Goal: Task Accomplishment & Management: Complete application form

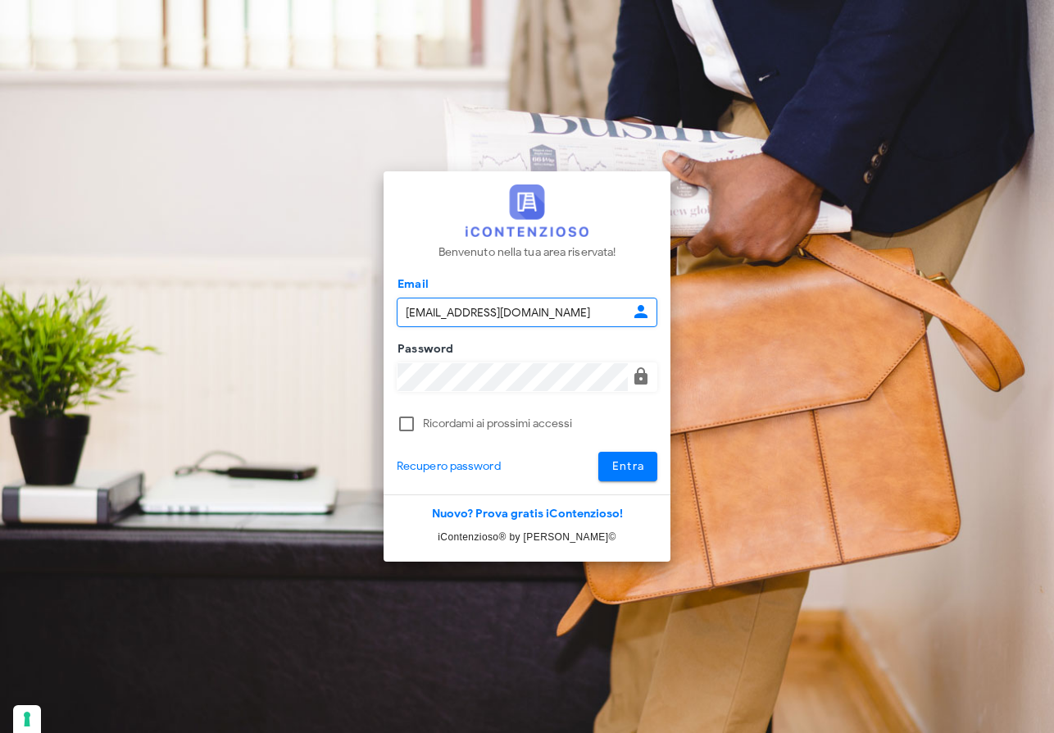
type input "raffaelesolarino@studiosolarino.it"
click at [634, 463] on span "Entra" at bounding box center [628, 466] width 34 height 14
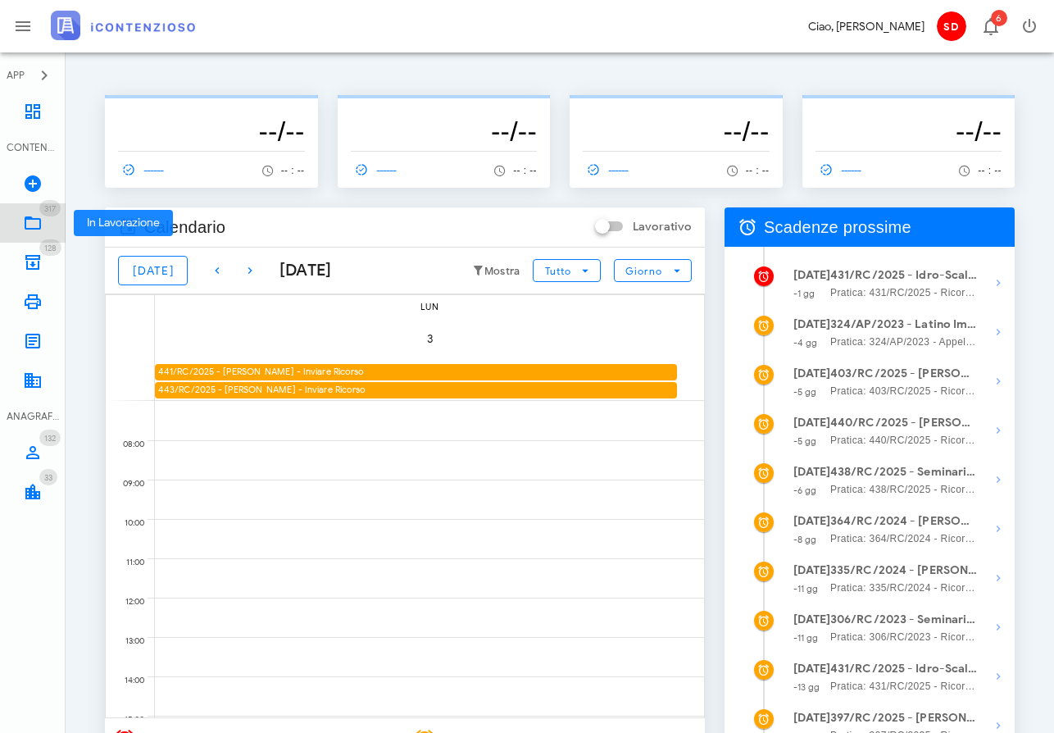
click at [35, 221] on icon at bounding box center [33, 223] width 20 height 20
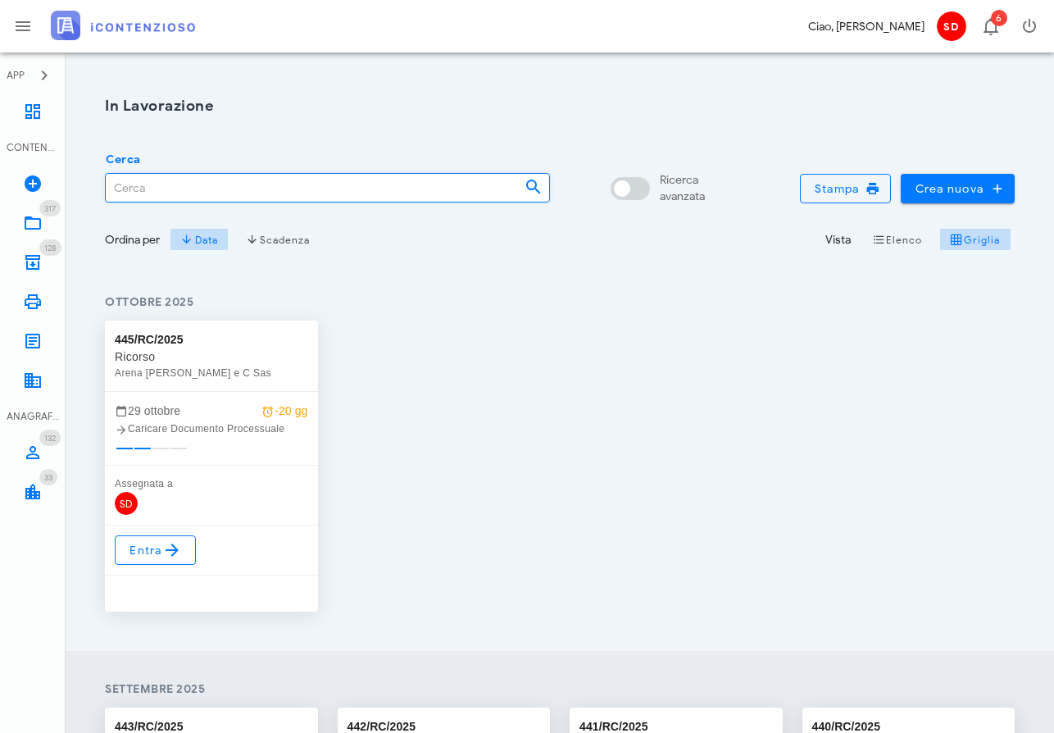
click at [188, 186] on input "Cerca" at bounding box center [309, 188] width 406 height 28
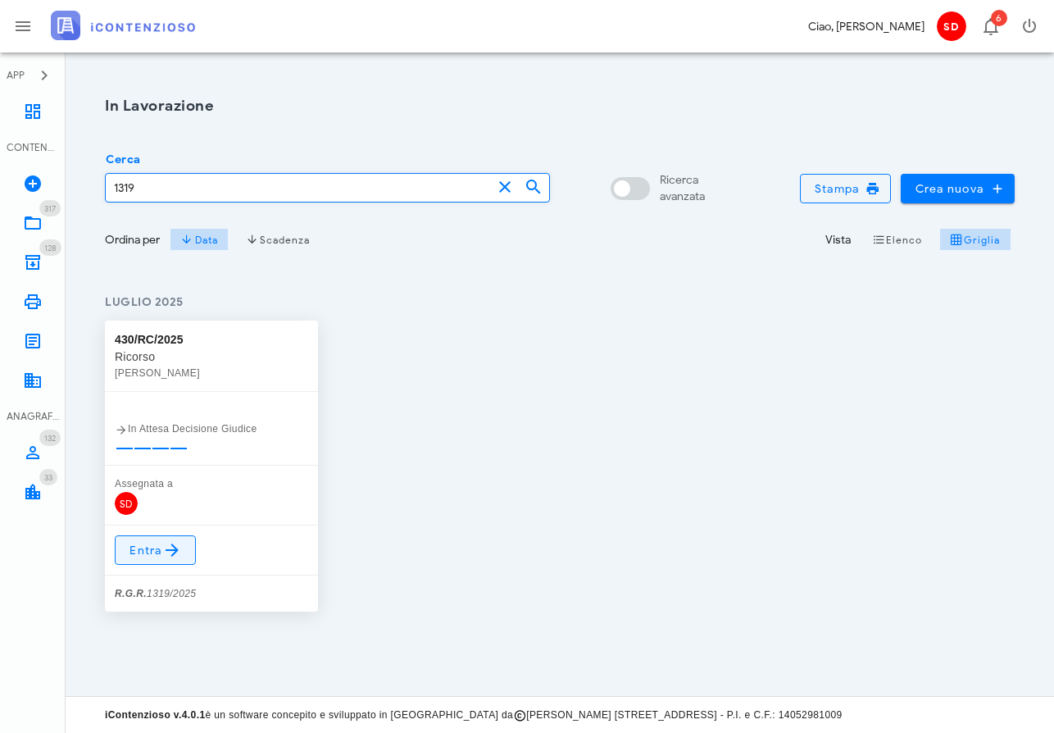
type input "1319"
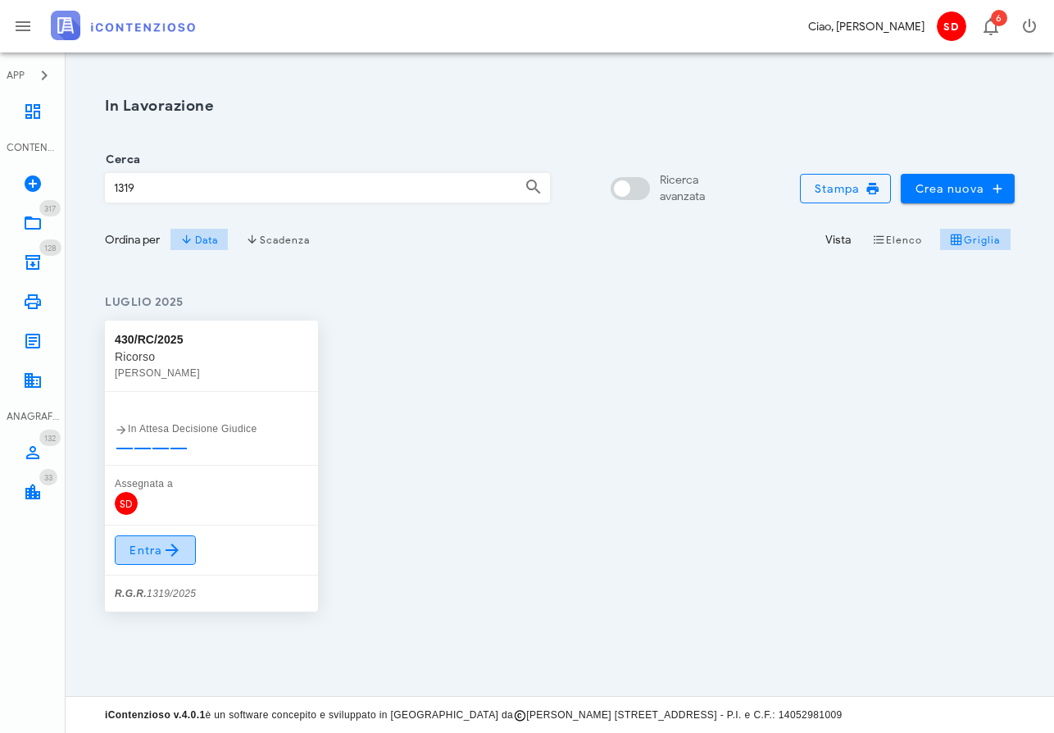
click at [153, 543] on span "Entra" at bounding box center [155, 550] width 53 height 20
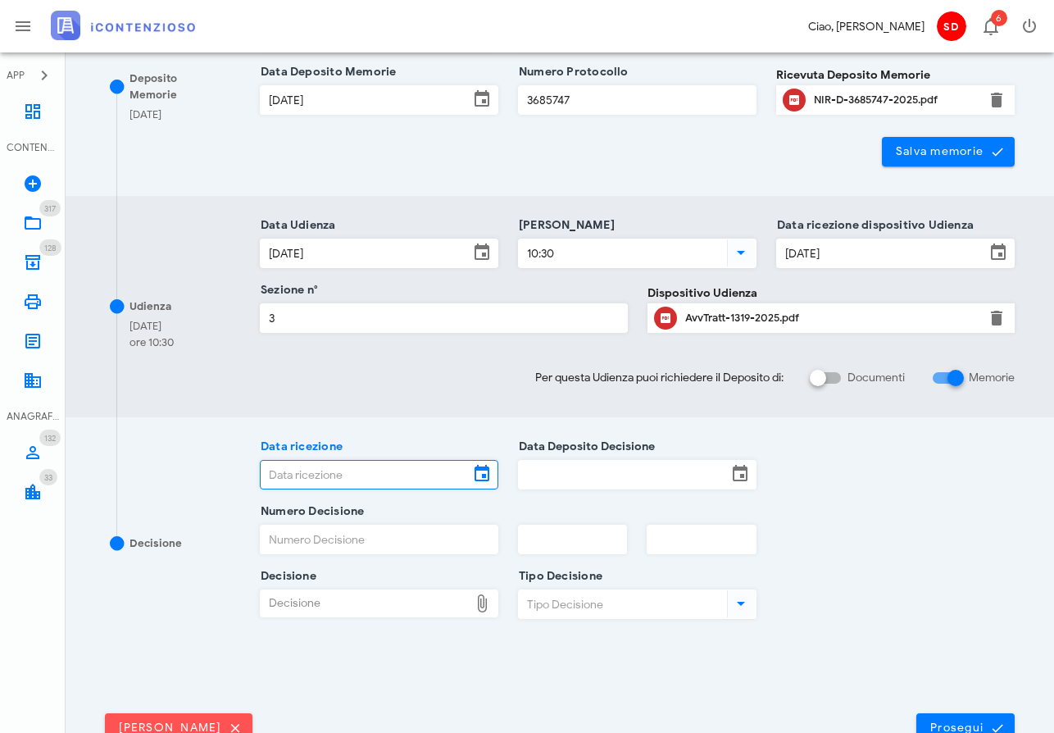
scroll to position [339, 0]
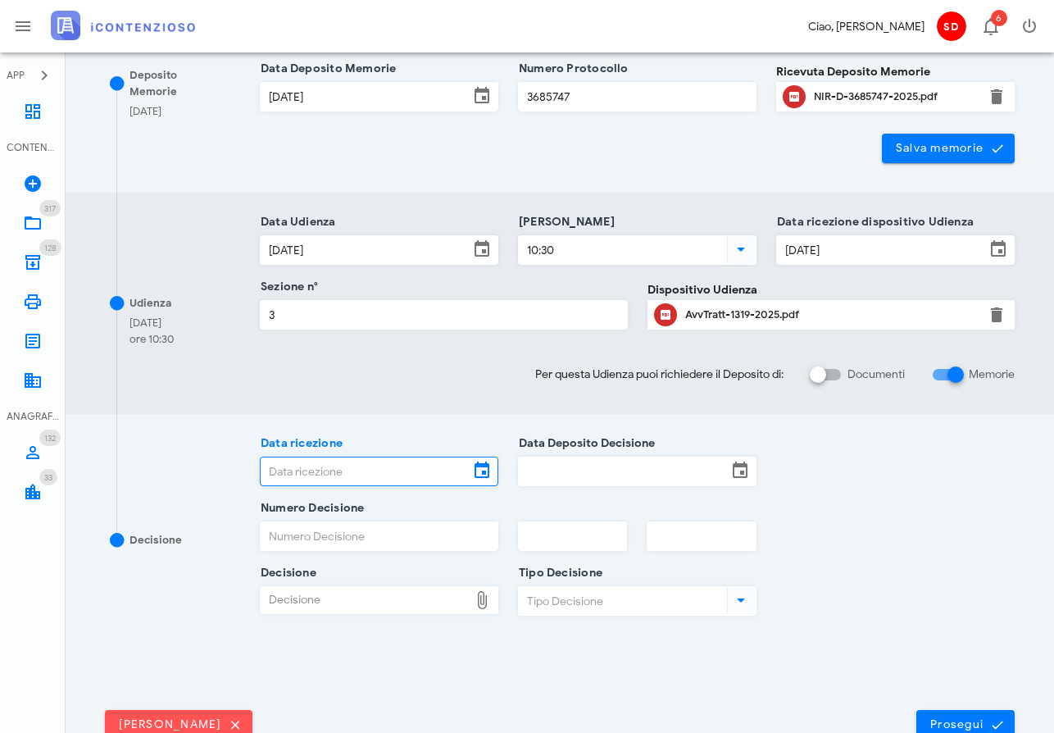
click at [349, 465] on input "Data ricezione" at bounding box center [365, 471] width 208 height 28
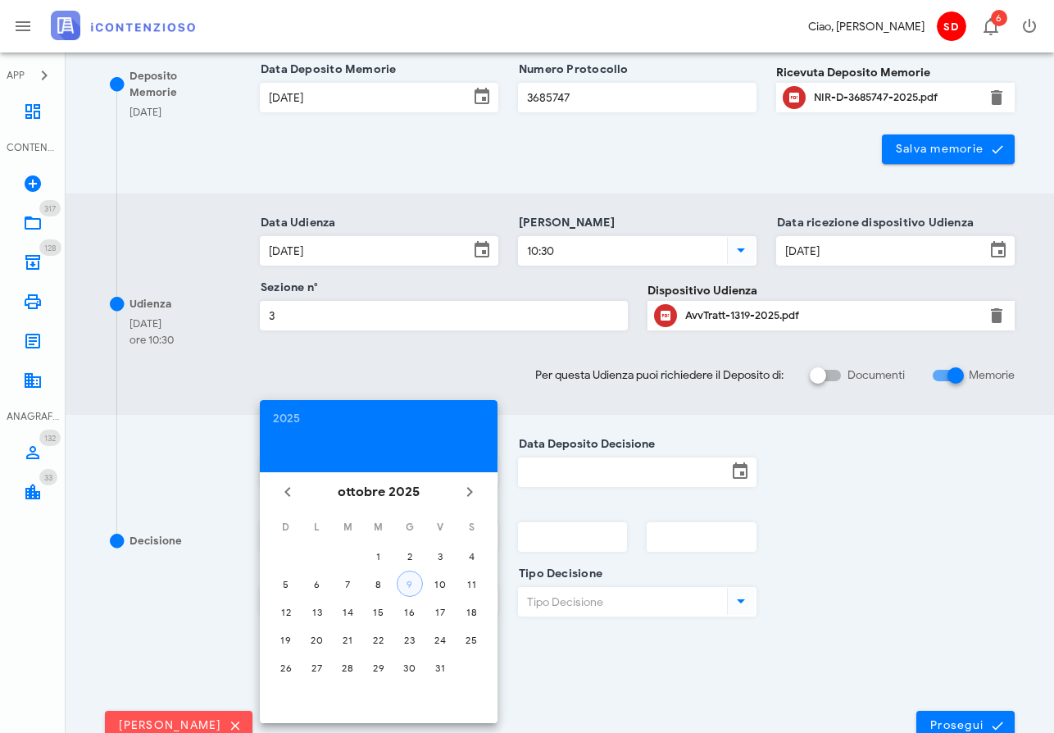
click at [406, 583] on div "9" at bounding box center [409, 584] width 25 height 12
type input "09/10/2025"
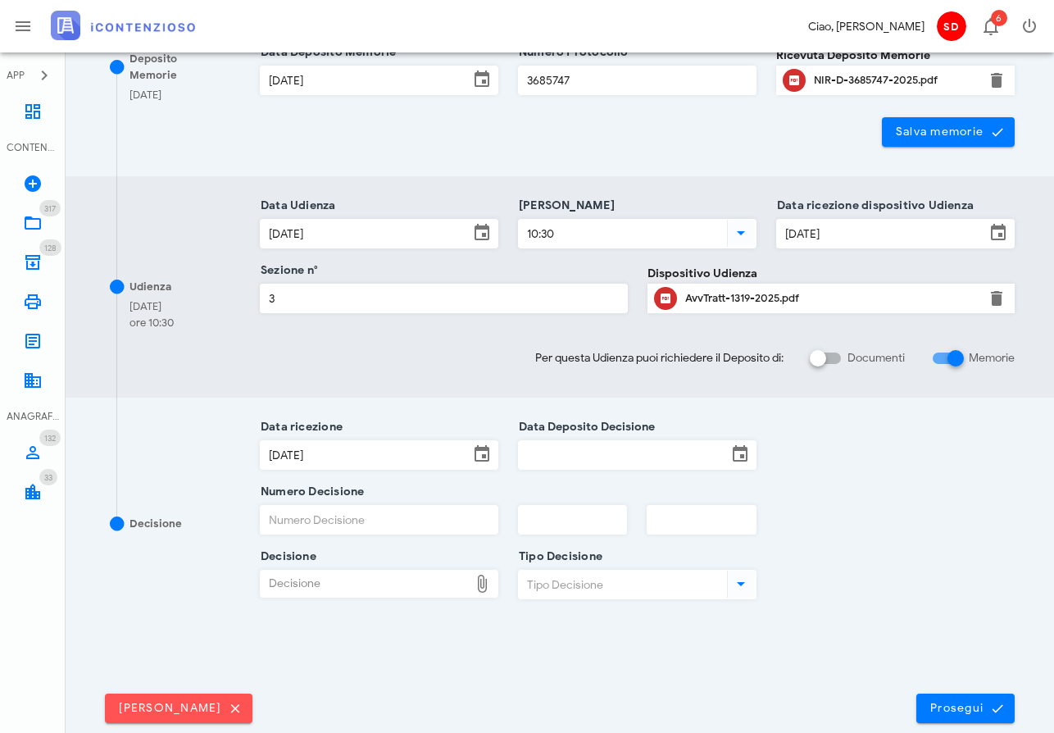
drag, startPoint x: 561, startPoint y: 470, endPoint x: 561, endPoint y: 461, distance: 9.0
click at [561, 470] on div "Data Deposito Decisione" at bounding box center [637, 466] width 238 height 52
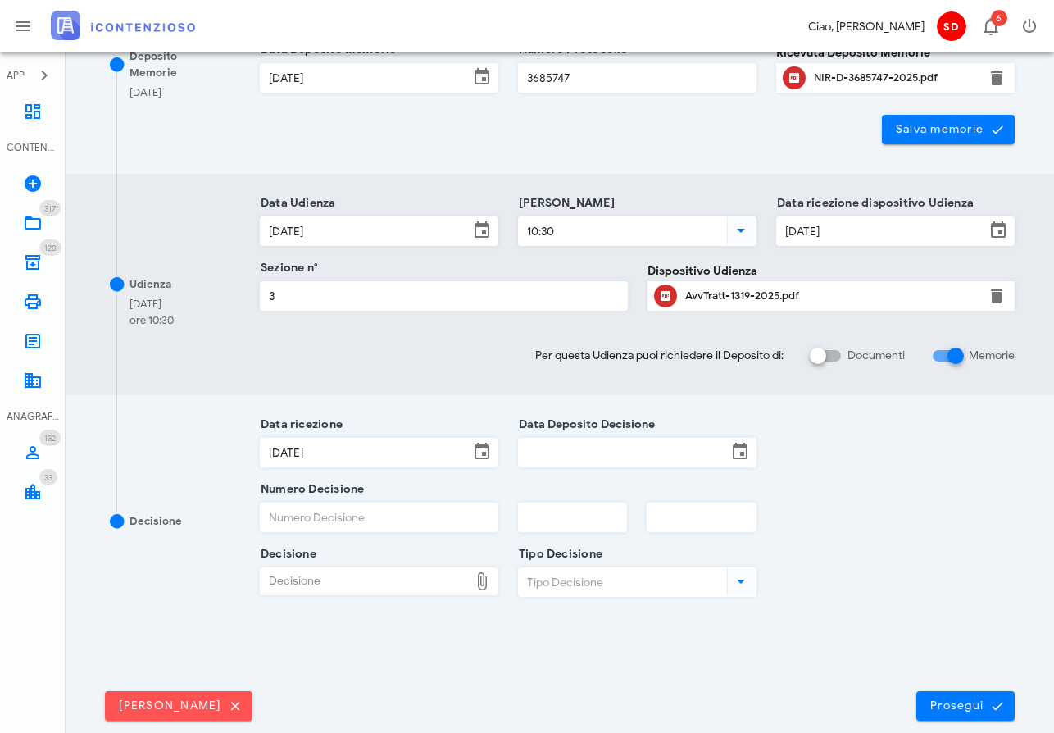
click at [565, 448] on input "Data Deposito Decisione" at bounding box center [623, 452] width 208 height 28
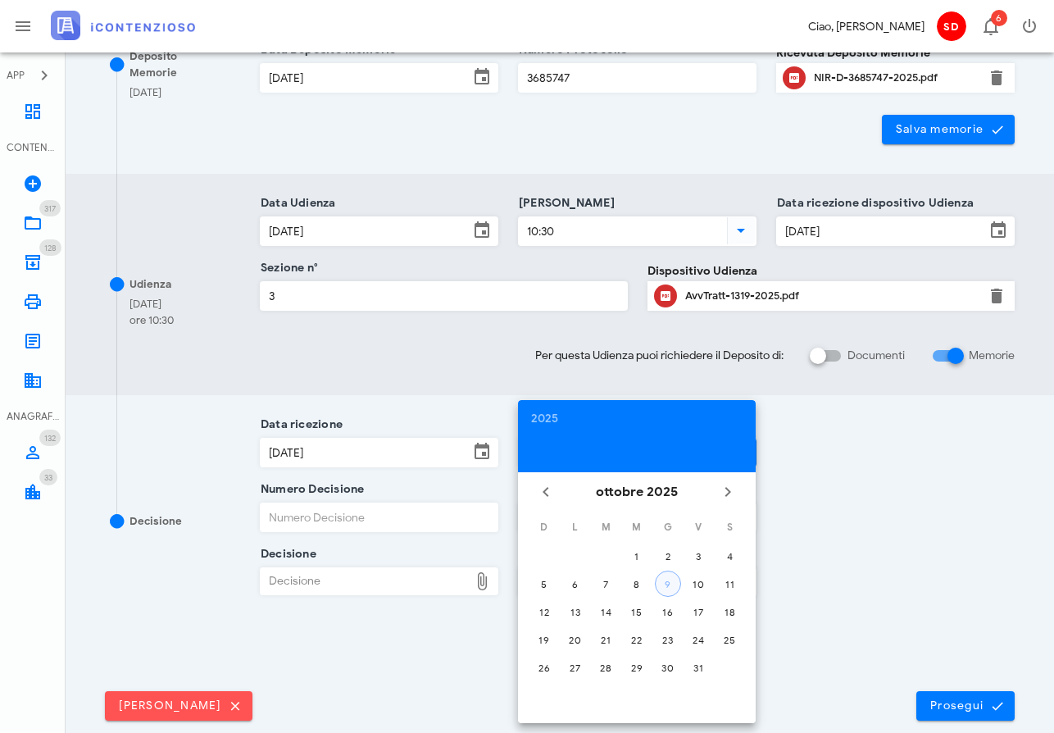
click at [674, 580] on div "9" at bounding box center [668, 584] width 25 height 12
type input "09/10/2025"
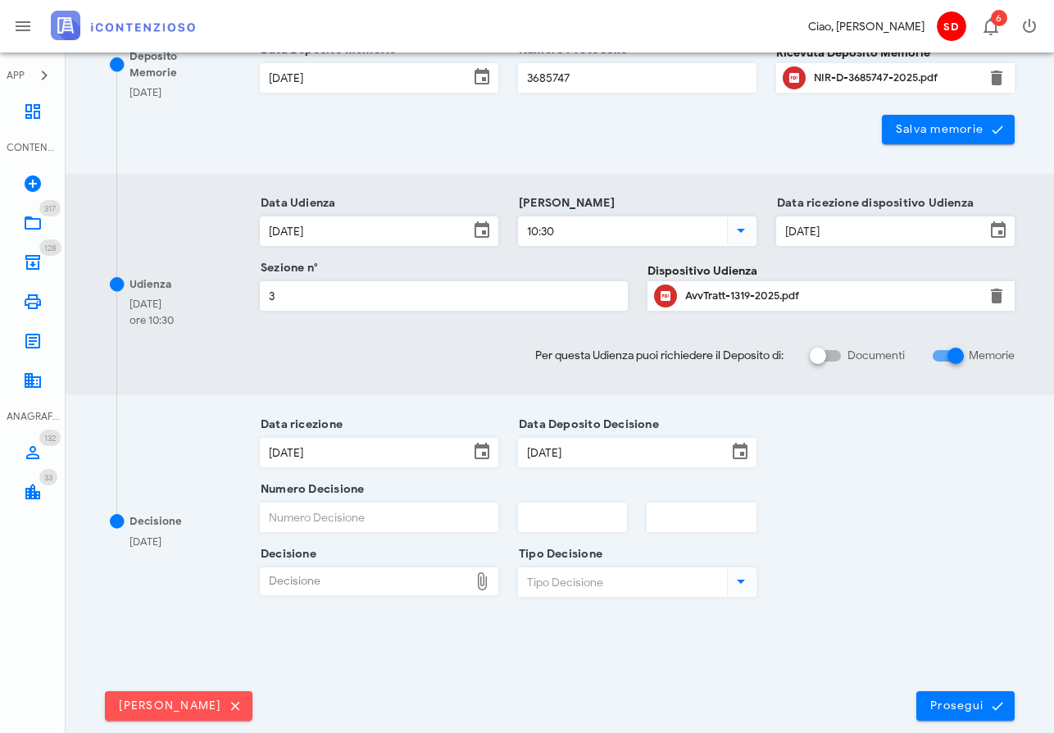
click at [316, 513] on input "Numero Decisione" at bounding box center [379, 517] width 237 height 28
type input "1463"
type input "2025"
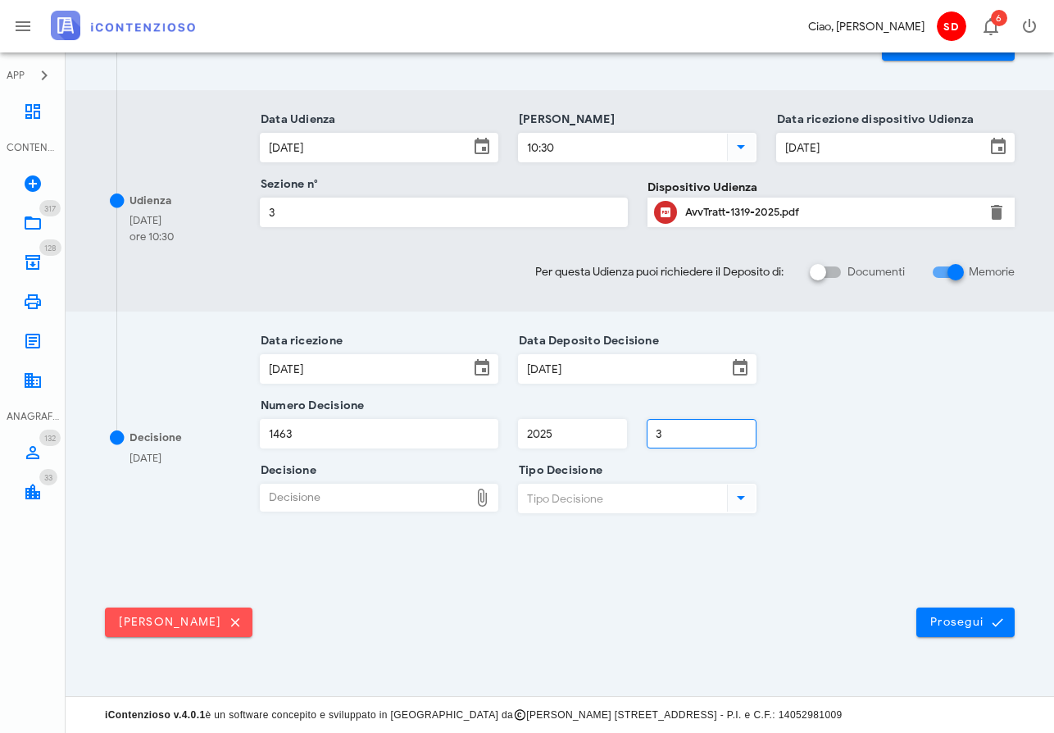
scroll to position [442, 0]
type input "3"
click at [361, 499] on div "Decisione" at bounding box center [365, 498] width 208 height 26
type input "C:\fakepath\ComDisp___1319_2025.pdf"
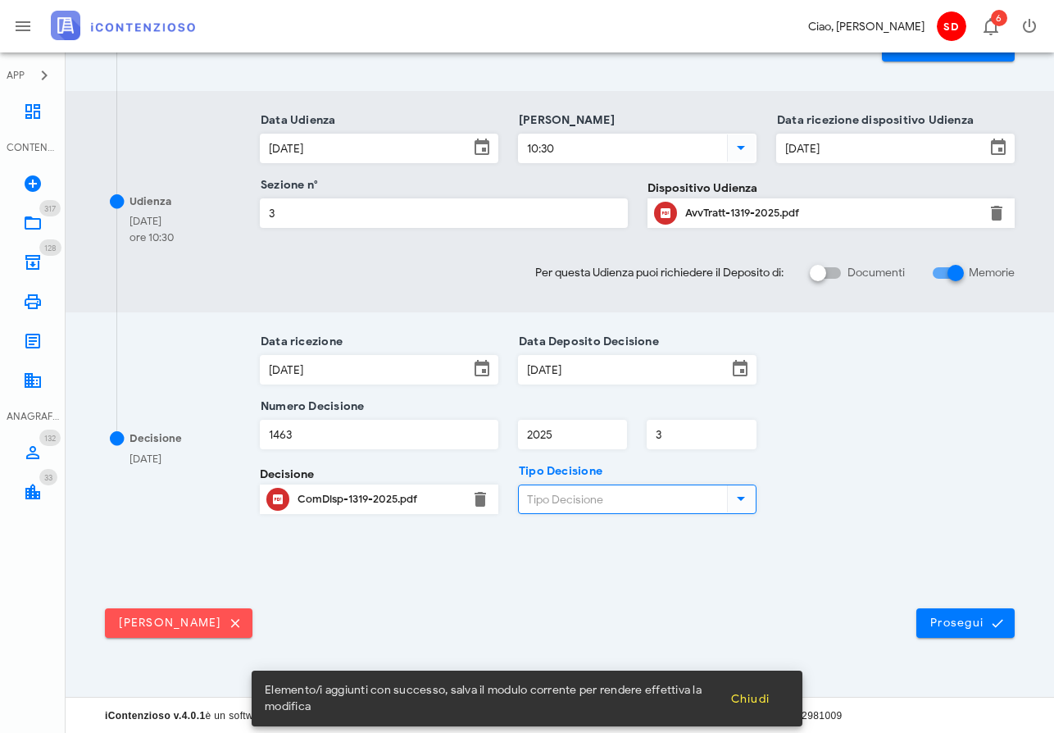
click at [569, 495] on input "Tipo Decisione" at bounding box center [621, 499] width 205 height 28
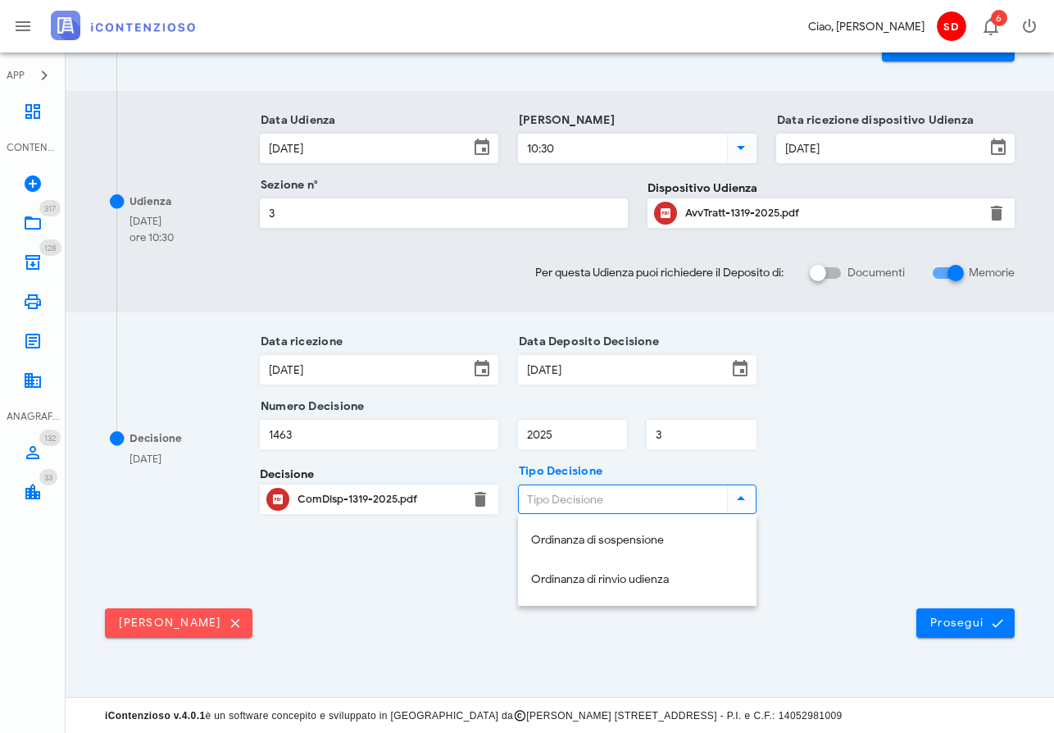
click at [567, 542] on div "Ordinanza di sospensione" at bounding box center [637, 540] width 212 height 14
type input "Ordinanza di sospensione"
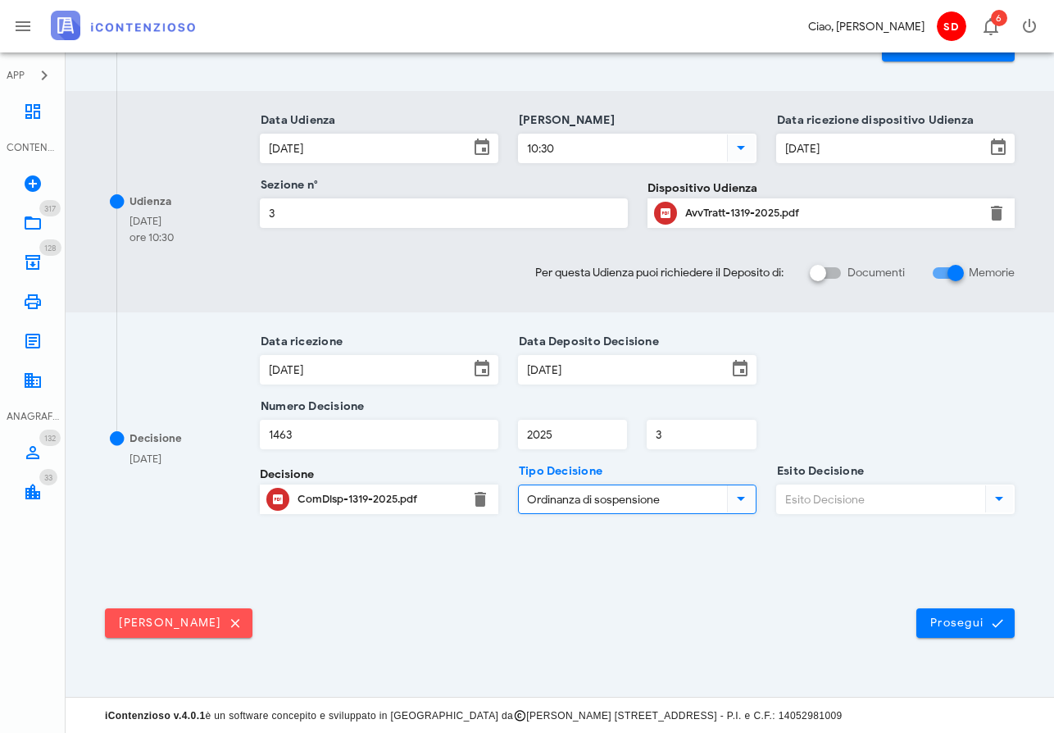
click at [805, 503] on input "Esito Decisione" at bounding box center [879, 499] width 205 height 28
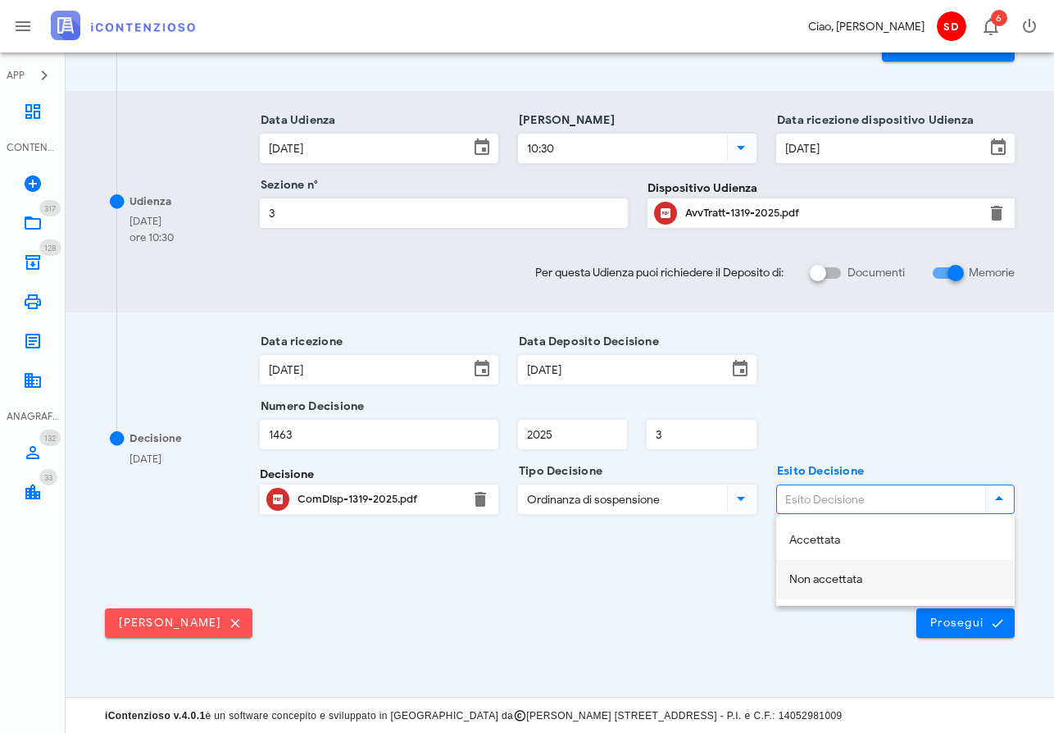
click at [817, 574] on div "Non accettata" at bounding box center [895, 580] width 212 height 14
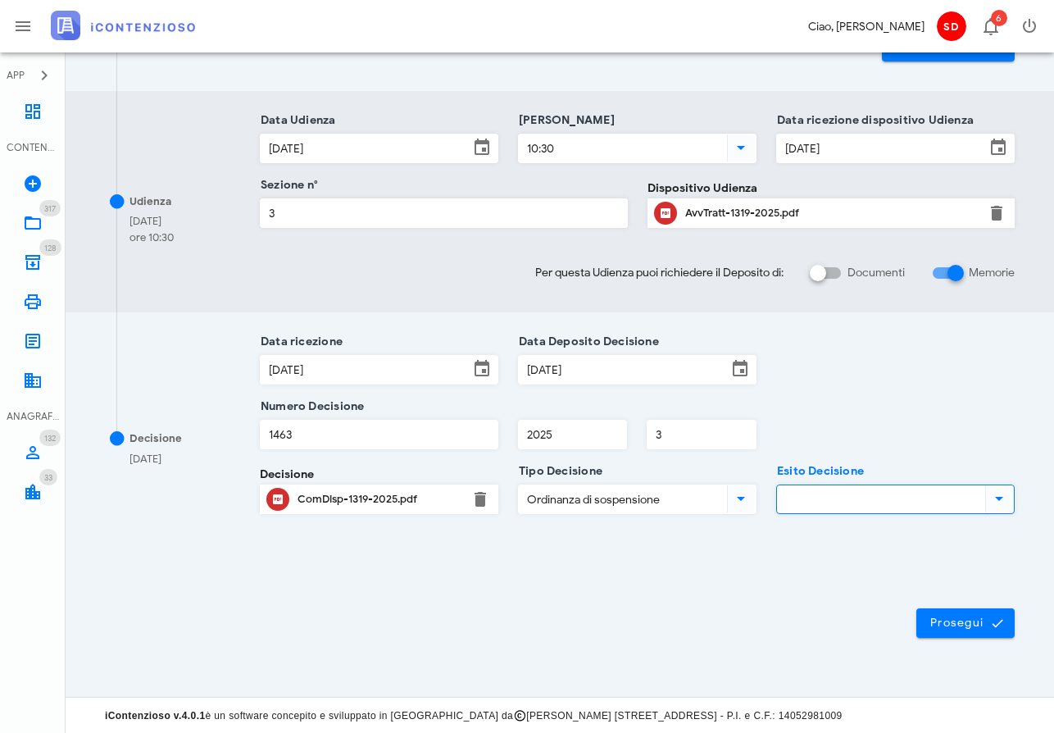
type input "Non accettata"
click at [972, 615] on span "Prosegui" at bounding box center [965, 622] width 72 height 15
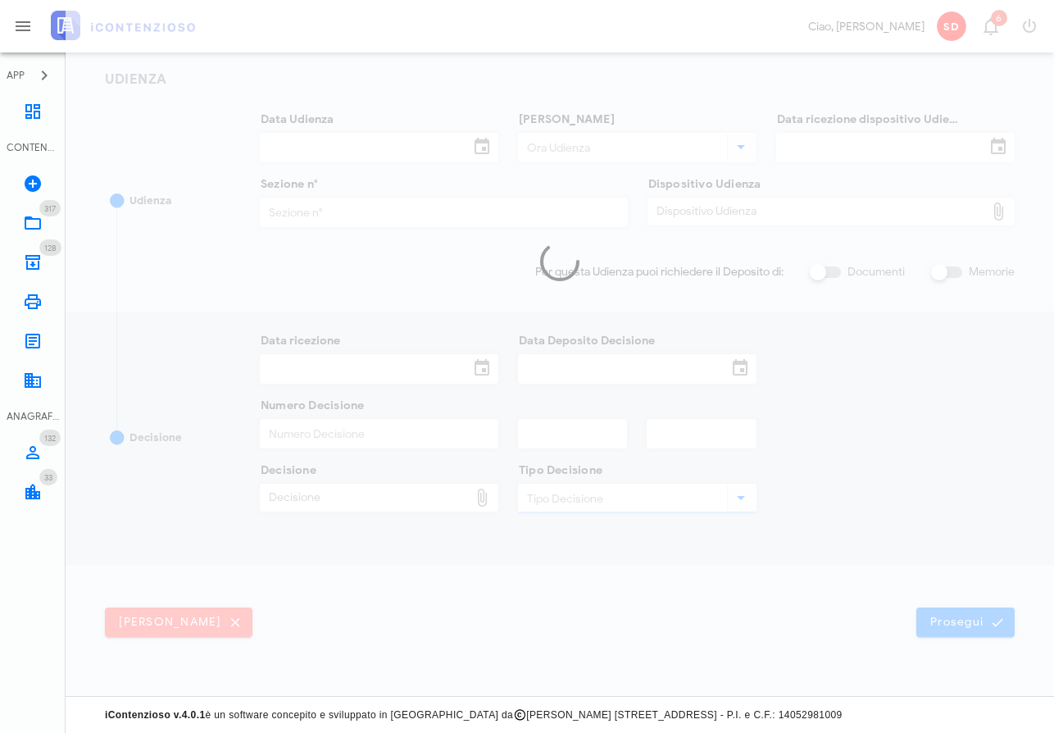
scroll to position [224, 0]
